Goal: Find specific page/section: Find specific page/section

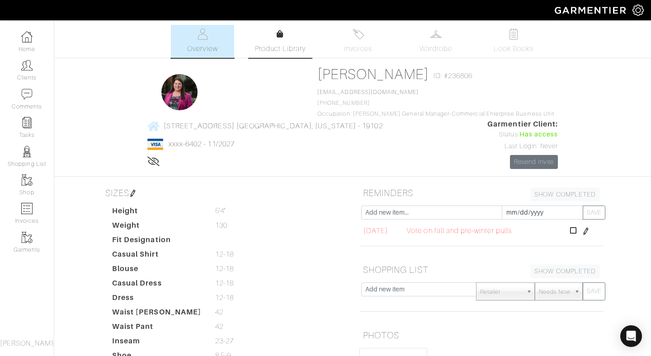
click at [278, 33] on icon at bounding box center [280, 33] width 7 height 7
click at [283, 38] on div at bounding box center [280, 34] width 7 height 11
click at [440, 37] on img at bounding box center [436, 33] width 11 height 11
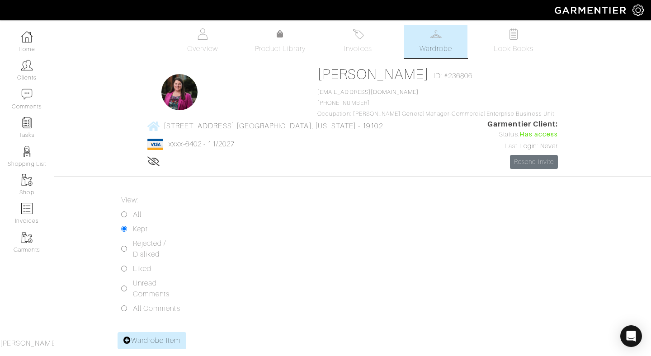
click at [123, 250] on input "Rejected / Disliked" at bounding box center [124, 249] width 6 height 6
radio input "true"
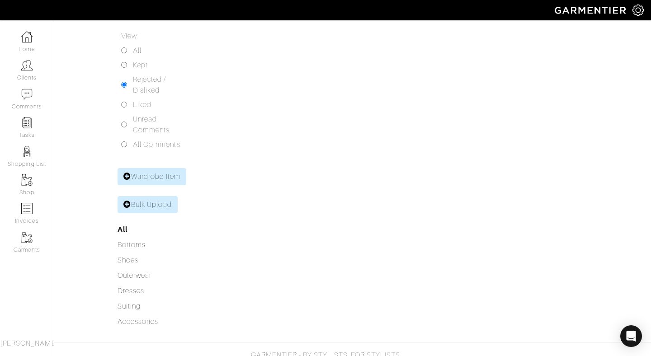
scroll to position [183, 0]
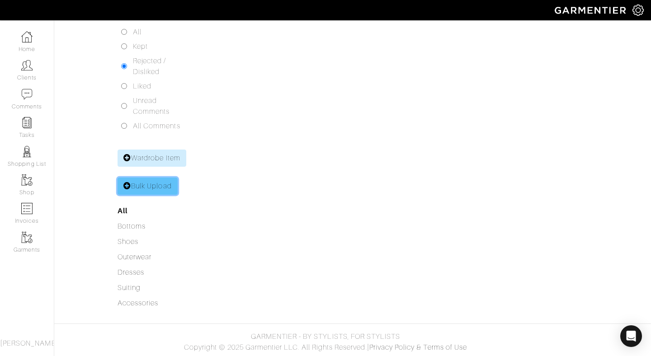
click at [161, 182] on link "Bulk Upload" at bounding box center [148, 186] width 60 height 17
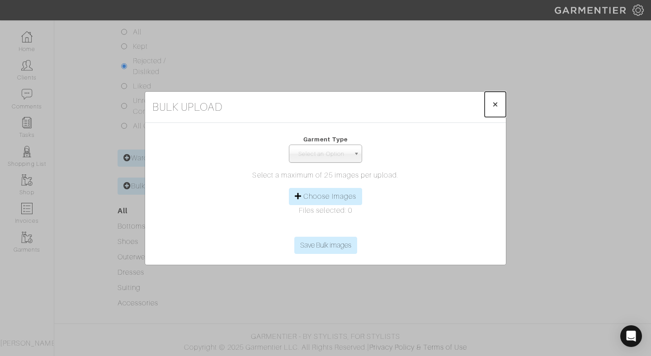
click at [494, 103] on span "×" at bounding box center [495, 104] width 7 height 12
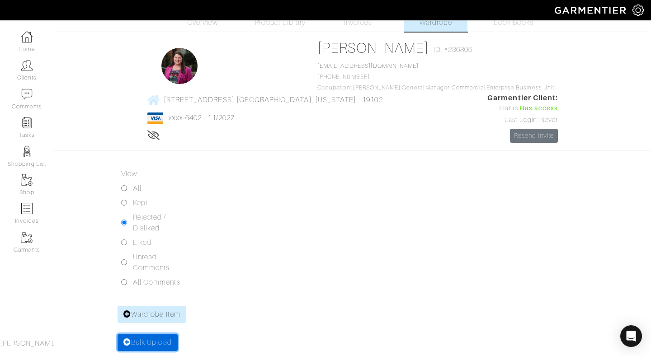
scroll to position [0, 0]
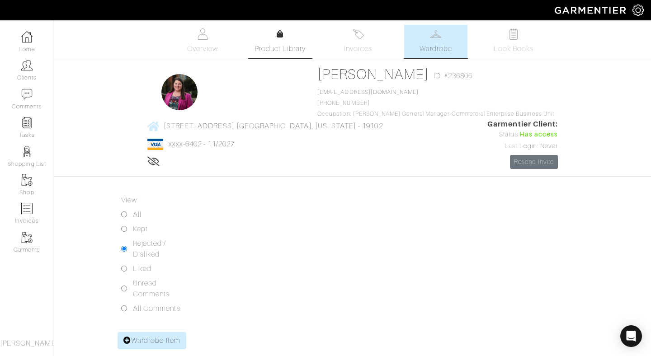
click at [279, 34] on icon at bounding box center [280, 33] width 7 height 7
